Goal: Transaction & Acquisition: Purchase product/service

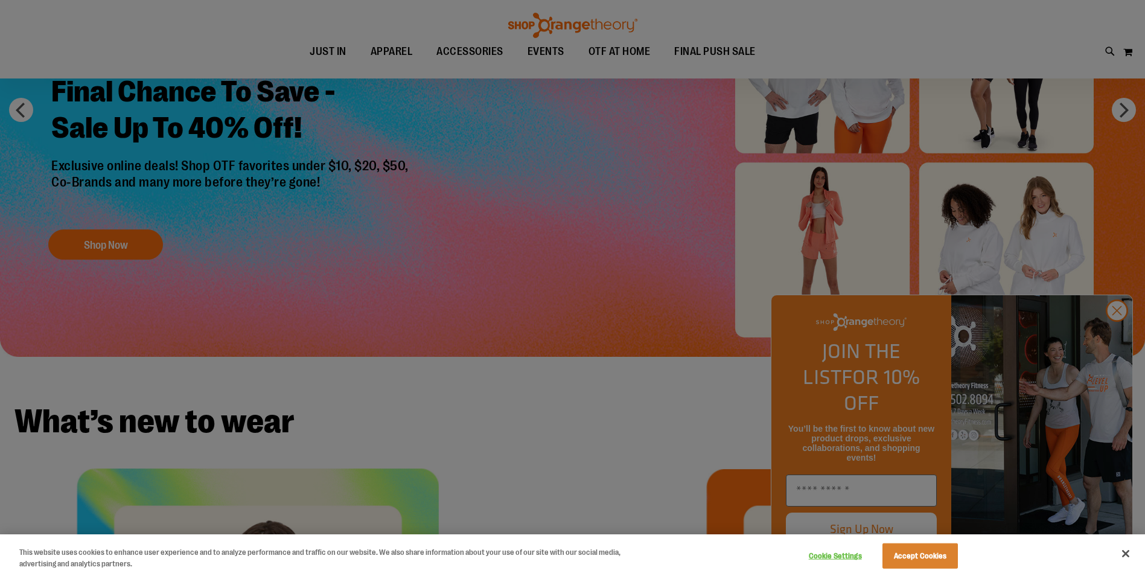
scroll to position [180, 0]
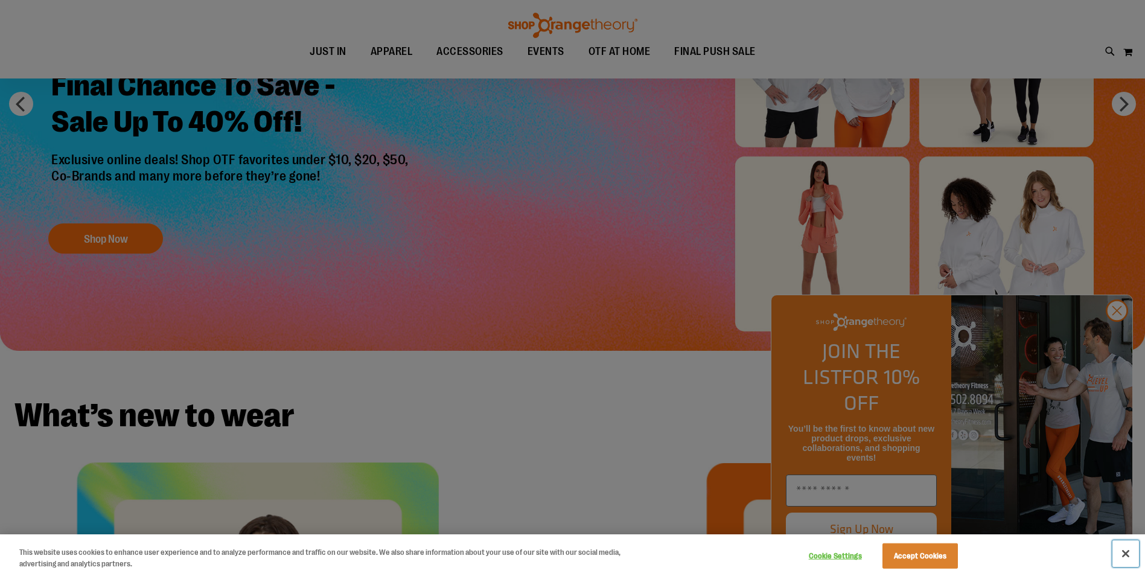
click at [1130, 553] on button "Close" at bounding box center [1125, 553] width 27 height 27
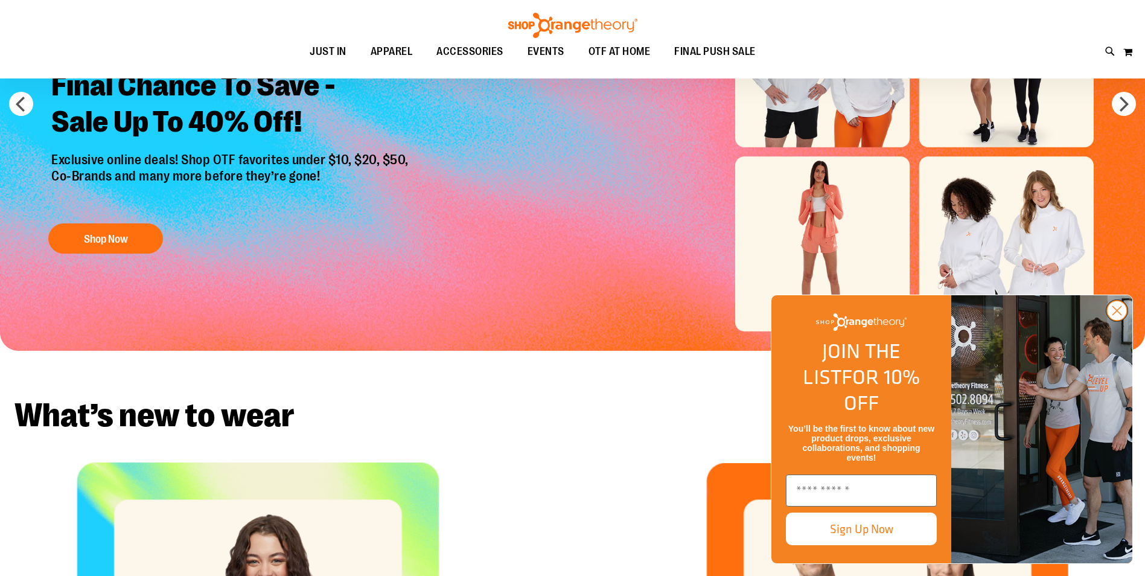
click at [1117, 320] on circle "Close dialog" at bounding box center [1117, 310] width 20 height 20
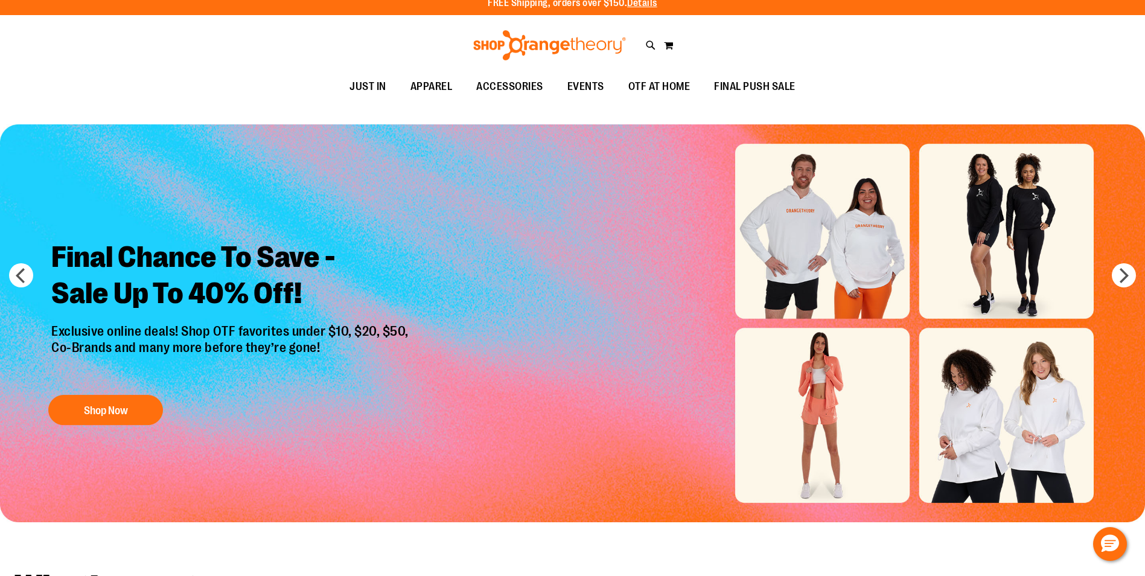
scroll to position [0, 0]
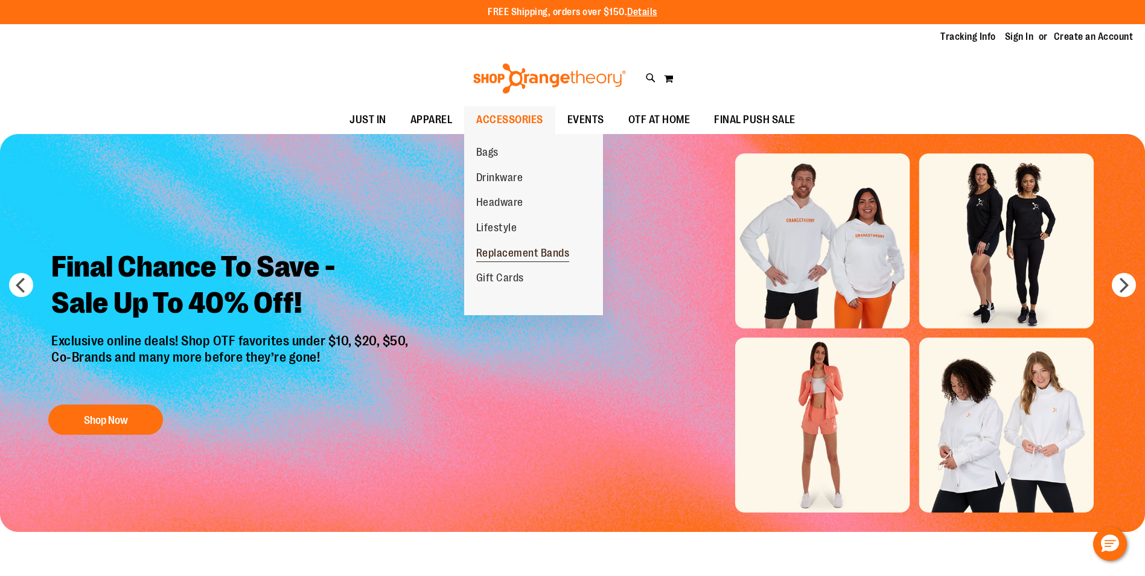
click at [494, 253] on span "Replacement Bands" at bounding box center [523, 254] width 94 height 15
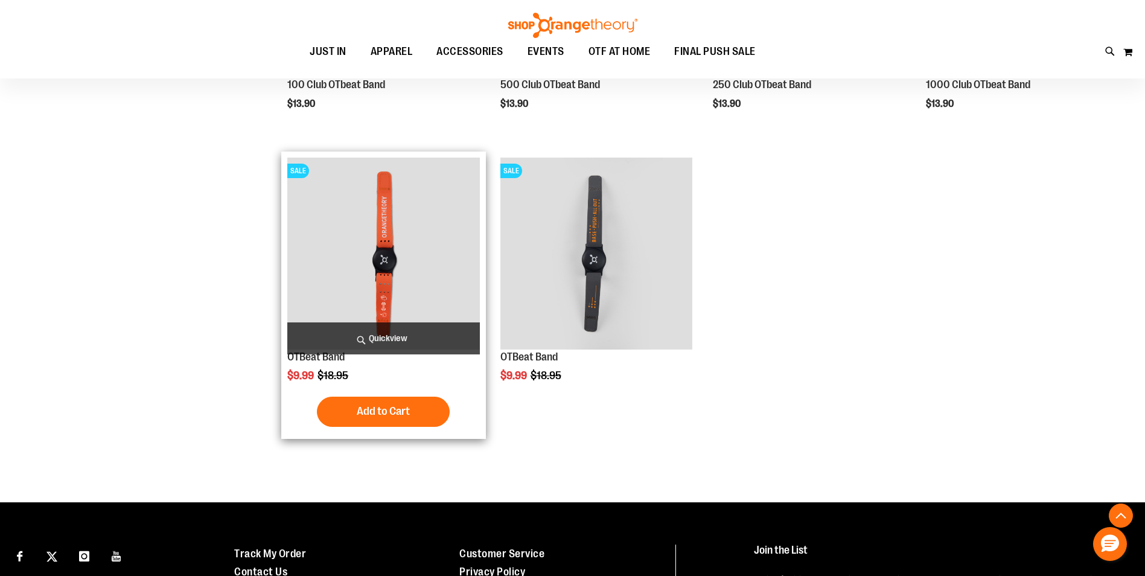
scroll to position [361, 0]
click at [391, 307] on img "product" at bounding box center [383, 253] width 192 height 192
click at [386, 261] on img "product" at bounding box center [383, 253] width 192 height 192
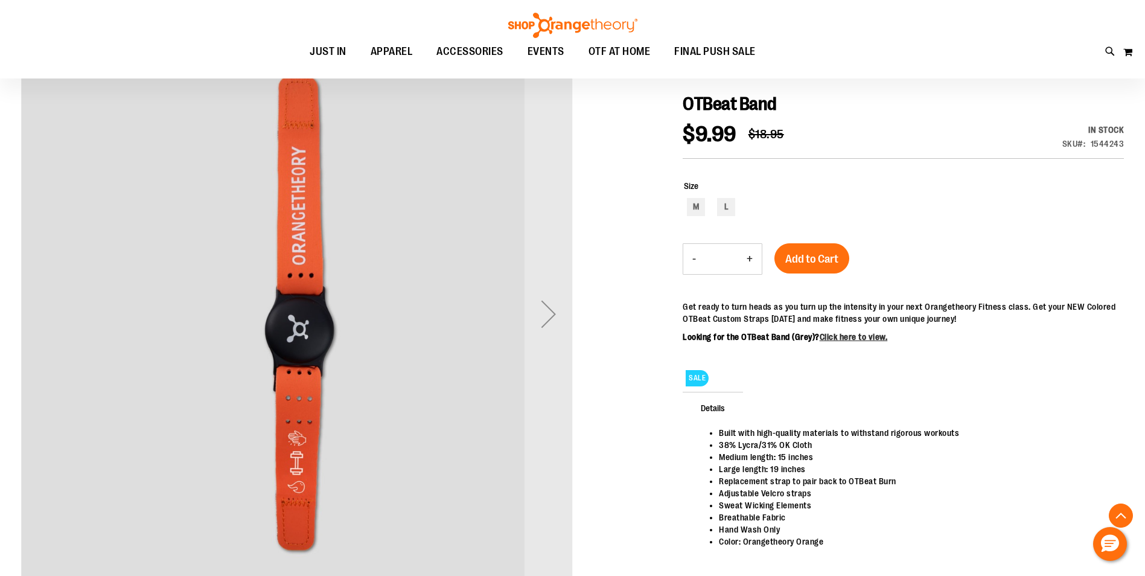
scroll to position [241, 0]
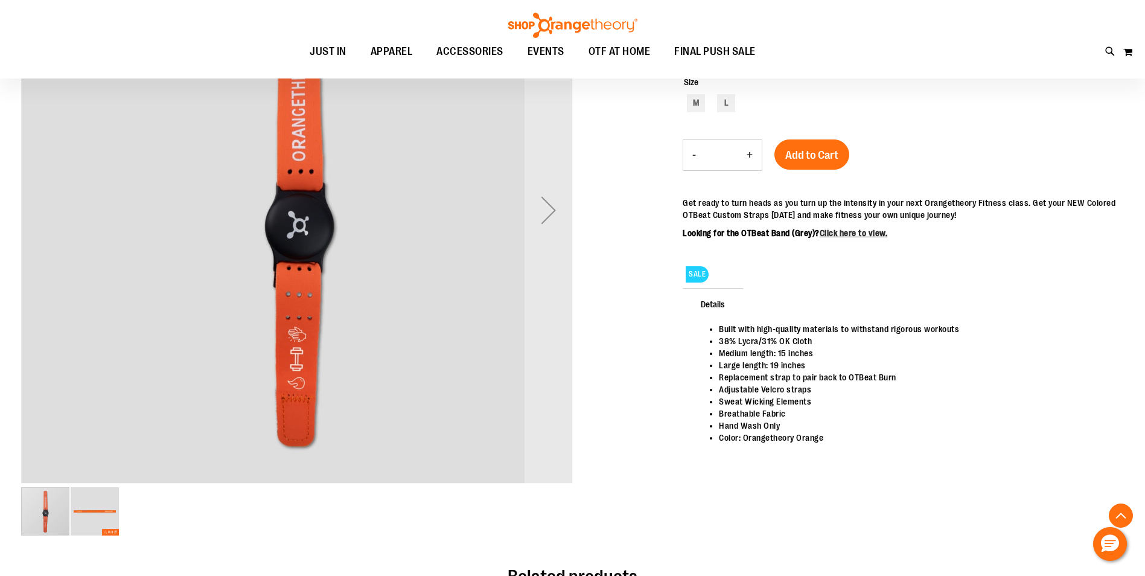
click at [87, 504] on img "image 2 of 2" at bounding box center [95, 511] width 48 height 48
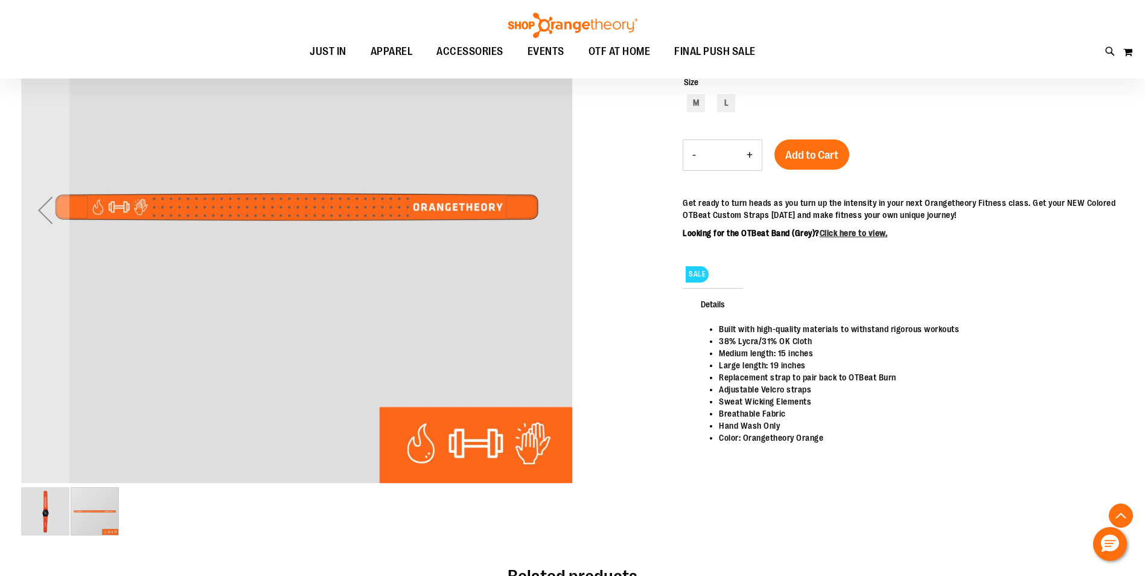
click at [49, 512] on img "image 1 of 2" at bounding box center [45, 511] width 48 height 48
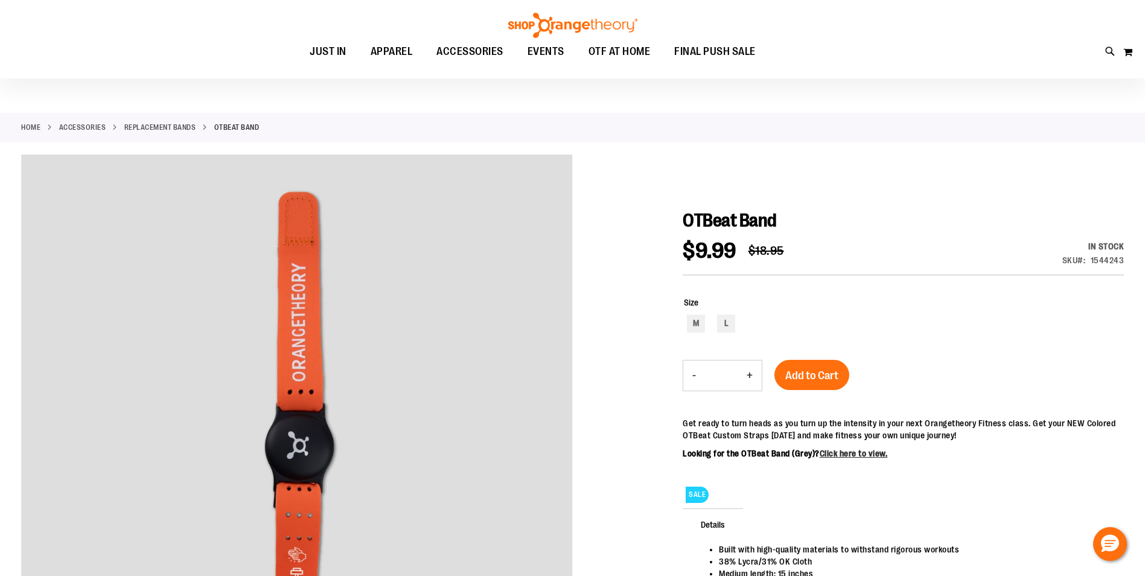
scroll to position [0, 0]
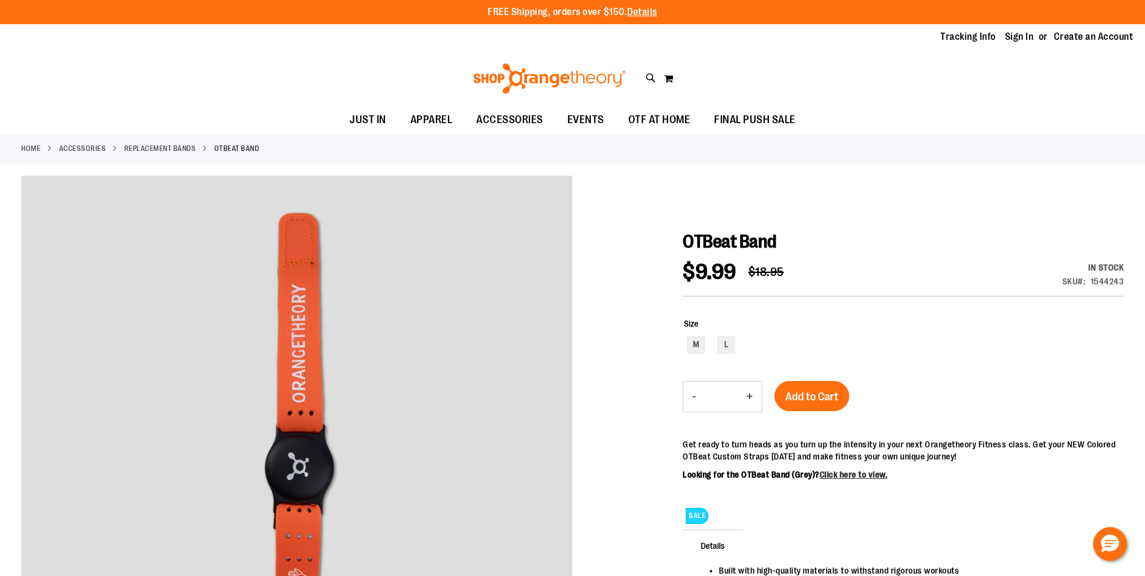
click at [181, 150] on link "Replacement Bands" at bounding box center [160, 148] width 72 height 11
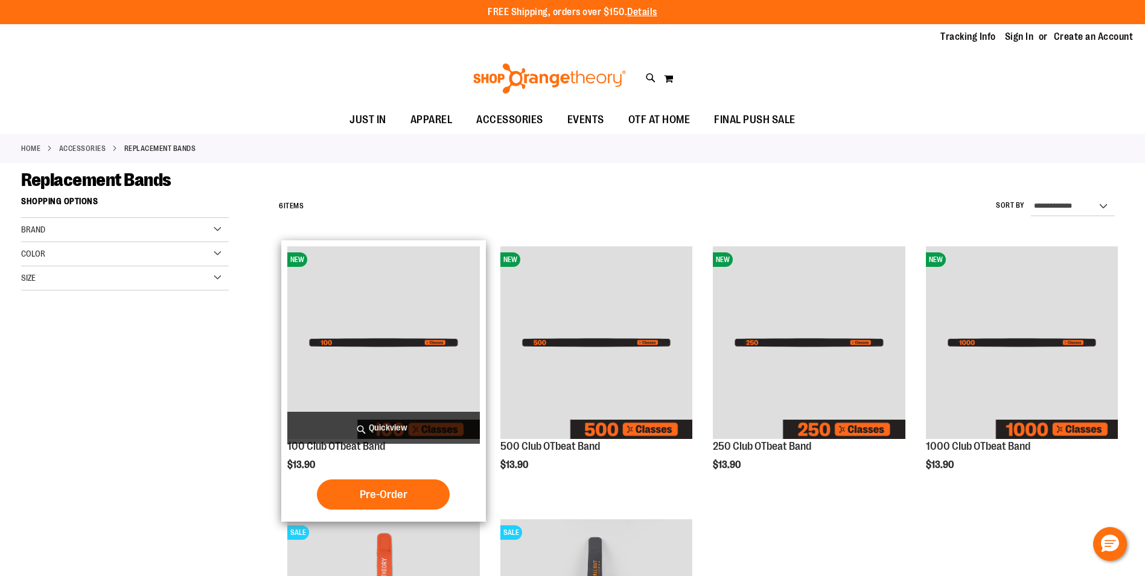
click at [408, 383] on img "product" at bounding box center [383, 342] width 192 height 192
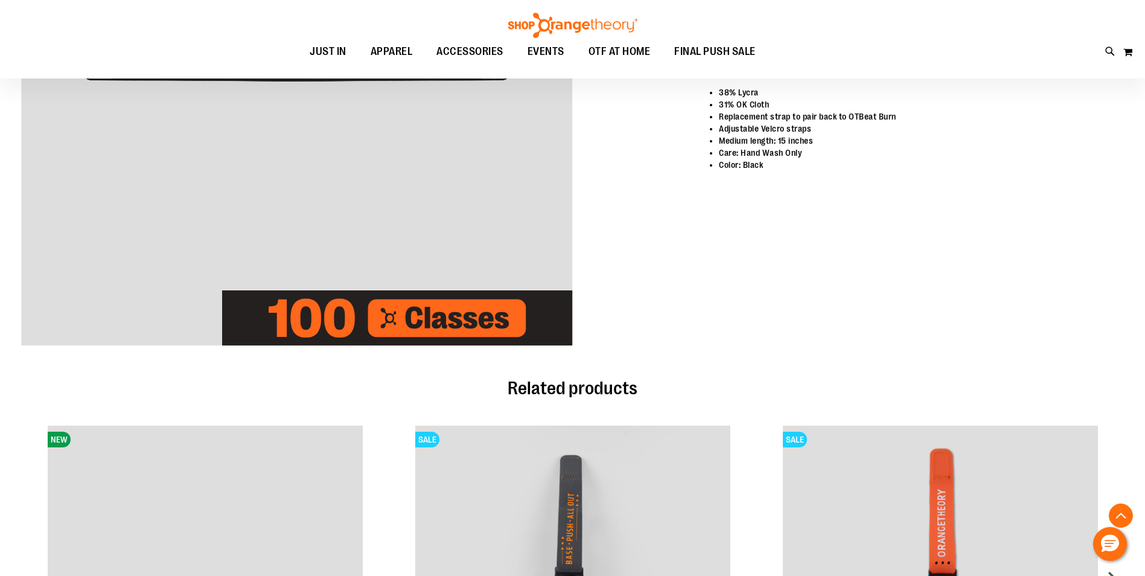
scroll to position [361, 0]
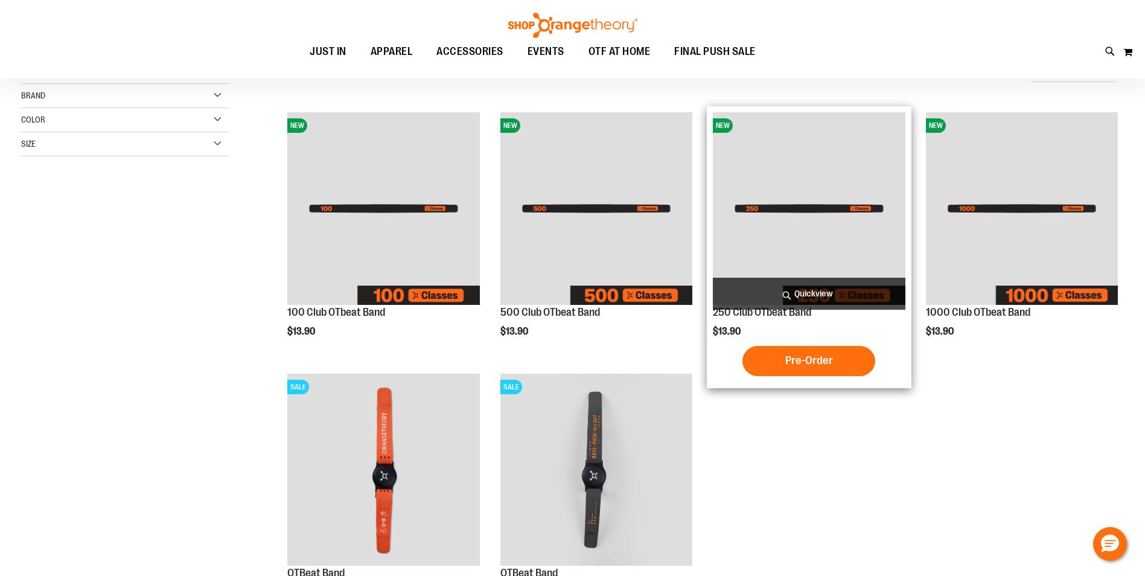
scroll to position [180, 0]
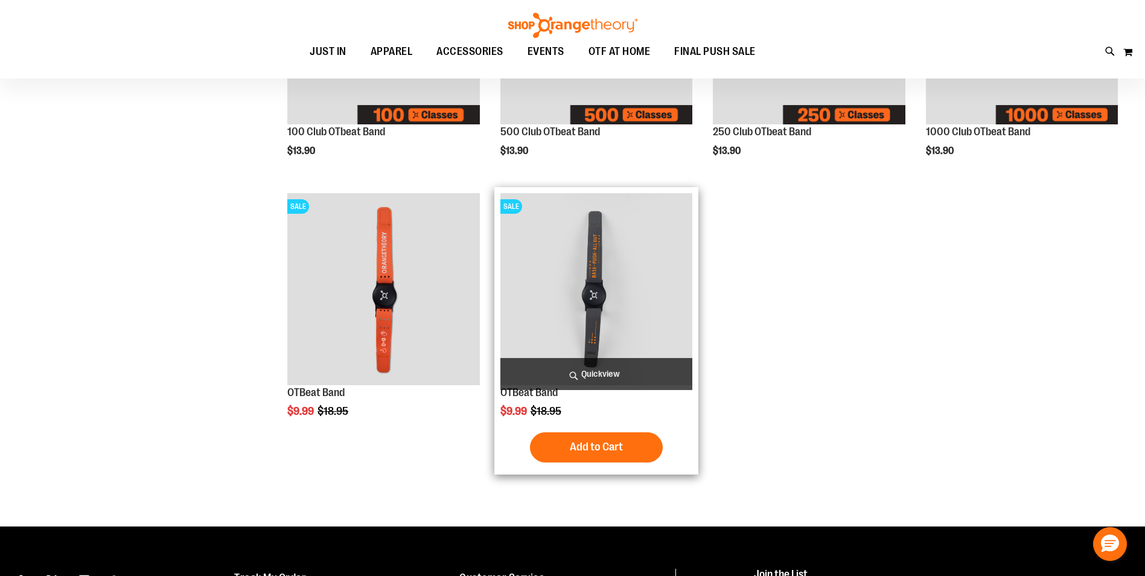
click at [679, 334] on img "product" at bounding box center [596, 289] width 192 height 192
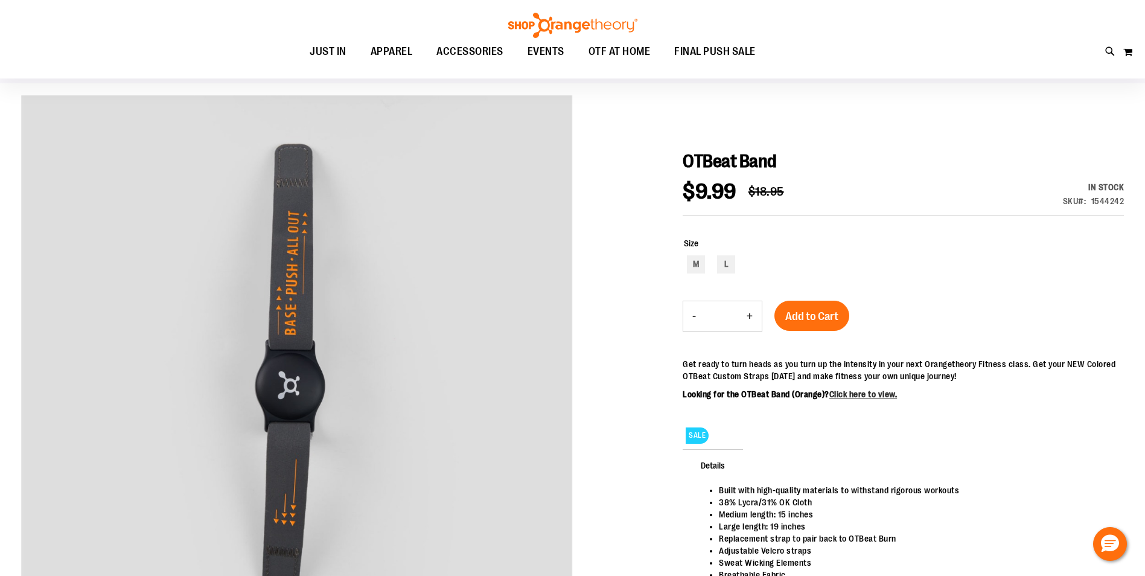
scroll to position [241, 0]
